Goal: Contribute content

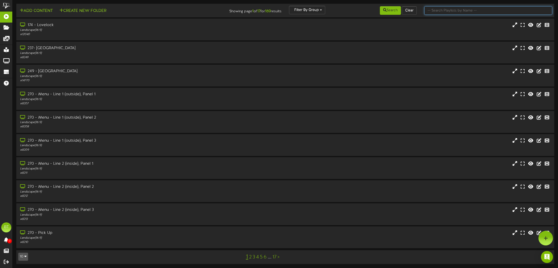
click at [482, 12] on input "text" at bounding box center [488, 10] width 128 height 9
type input "262"
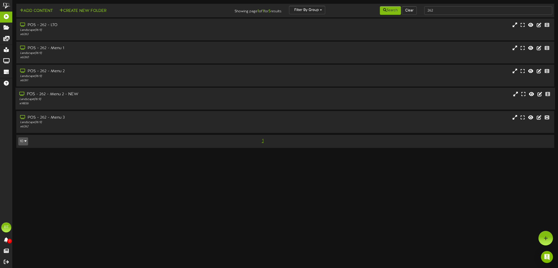
click at [134, 105] on div "POS - 262 - Menu 2 - NEW Landscape ( 16:9 ) # 14836" at bounding box center [286, 99] width 540 height 22
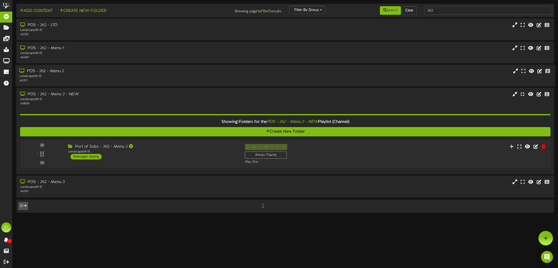
click at [128, 70] on div "POS - 262 - Menu 2" at bounding box center [127, 72] width 217 height 6
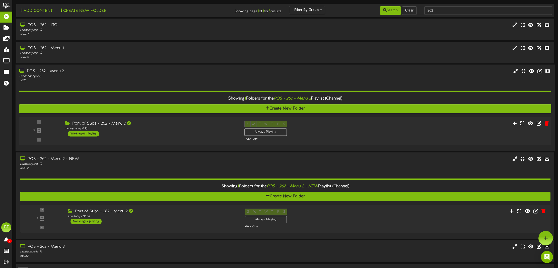
click at [188, 135] on div "Port of Subs - 262 - Menu 2 Landscape ( 16:9 ) 1 messages playing" at bounding box center [150, 129] width 179 height 16
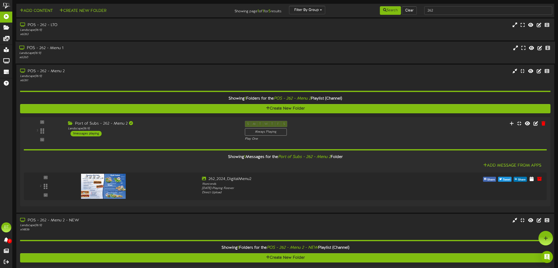
click at [123, 48] on div "POS - 262 - Menu 1" at bounding box center [127, 48] width 217 height 6
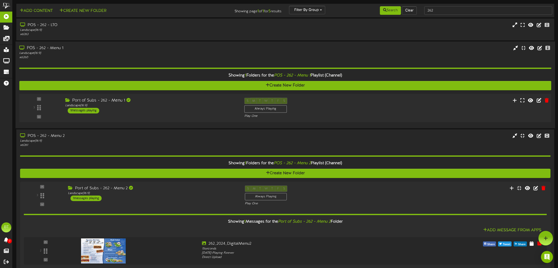
click at [116, 99] on div "Port of Subs - 262 - Menu 1" at bounding box center [150, 101] width 171 height 6
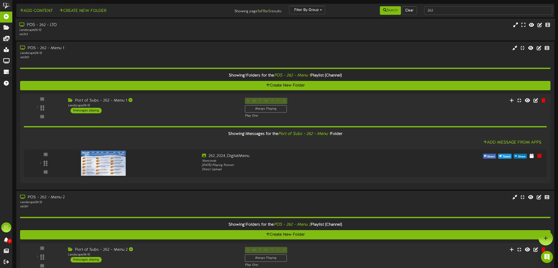
click at [126, 32] on div "Landscape ( 16:9 )" at bounding box center [127, 30] width 217 height 4
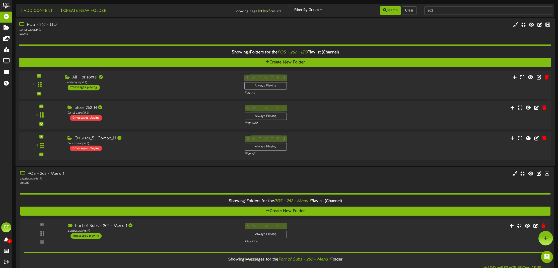
click at [128, 87] on div "All Horizontal Landscape ( 16:9 ) 7 messages playing" at bounding box center [150, 83] width 179 height 16
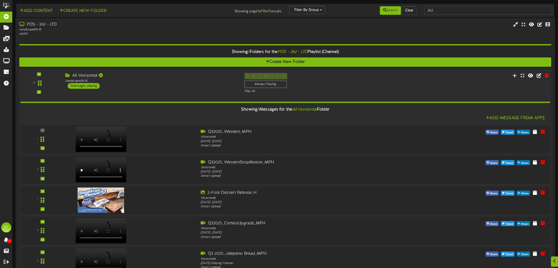
scroll to position [12, 0]
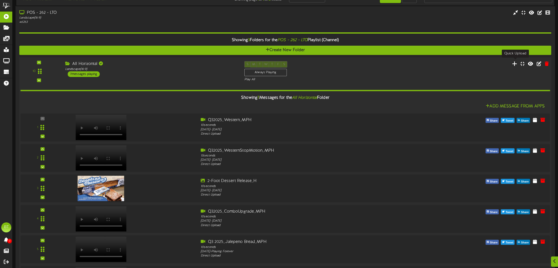
click at [515, 62] on icon at bounding box center [514, 64] width 5 height 6
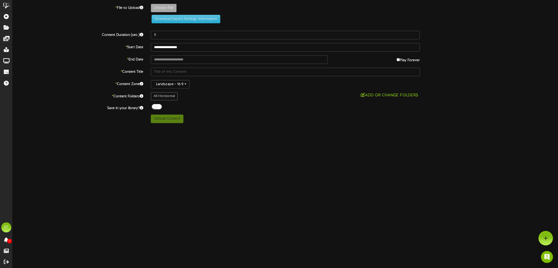
type input "**********"
type input "POS-Store262-BuySubBox-Free2ftBrownie-1920x1080-Horz"
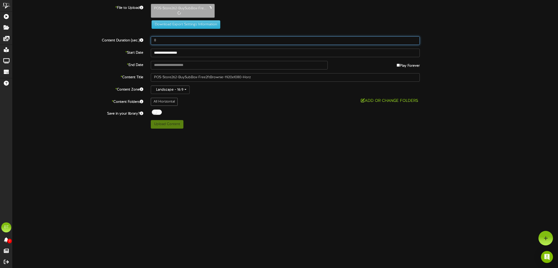
click at [210, 40] on input "8" at bounding box center [285, 40] width 269 height 9
type input "15"
